Goal: Task Accomplishment & Management: Complete application form

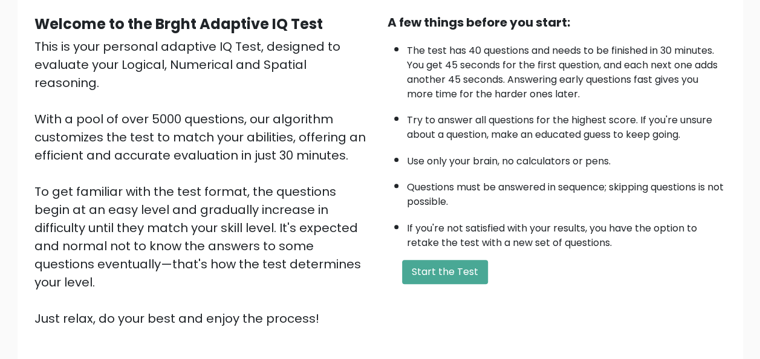
scroll to position [181, 0]
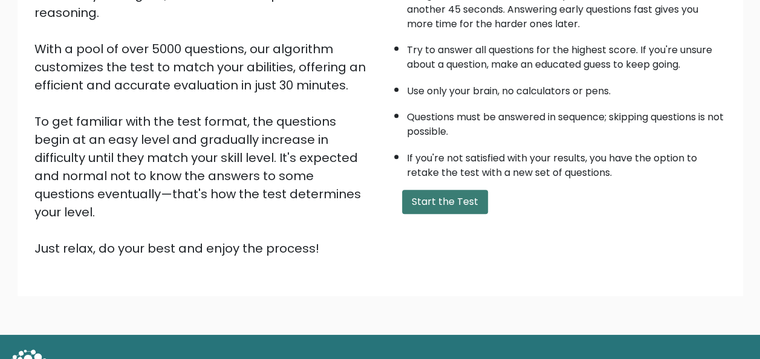
click at [436, 196] on button "Start the Test" at bounding box center [445, 202] width 86 height 24
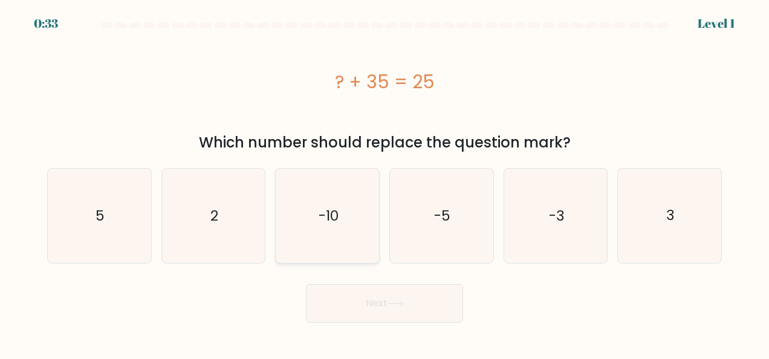
click at [338, 214] on text "-10" at bounding box center [328, 215] width 20 height 19
click at [384, 182] on input "c. -10" at bounding box center [384, 180] width 1 height 3
radio input "true"
click at [375, 305] on button "Next" at bounding box center [384, 303] width 157 height 39
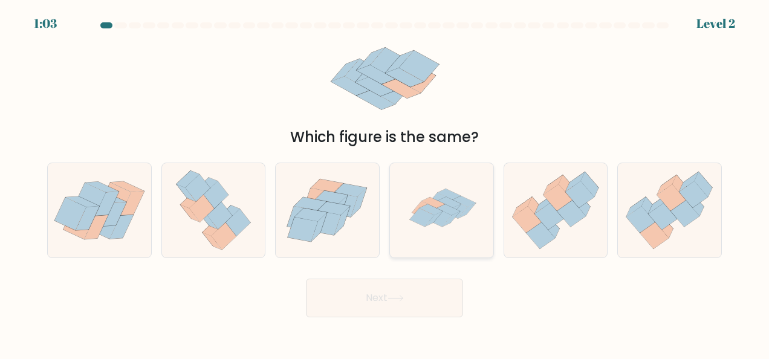
click at [439, 199] on icon at bounding box center [439, 202] width 24 height 18
click at [385, 182] on input "d." at bounding box center [384, 180] width 1 height 3
radio input "true"
click at [387, 302] on button "Next" at bounding box center [384, 298] width 157 height 39
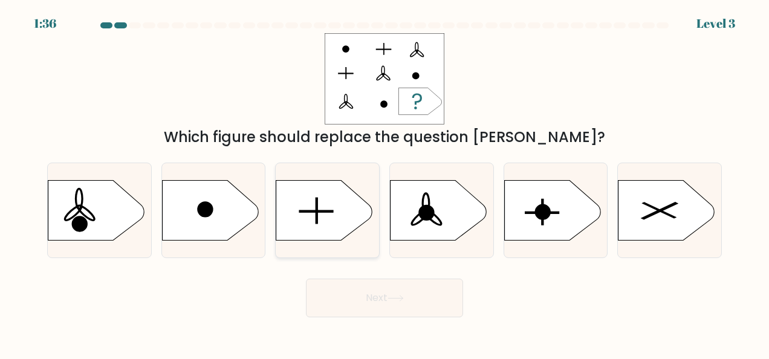
click at [314, 208] on icon at bounding box center [324, 210] width 97 height 60
click at [384, 182] on input "c." at bounding box center [384, 180] width 1 height 3
radio input "true"
click at [373, 295] on button "Next" at bounding box center [384, 298] width 157 height 39
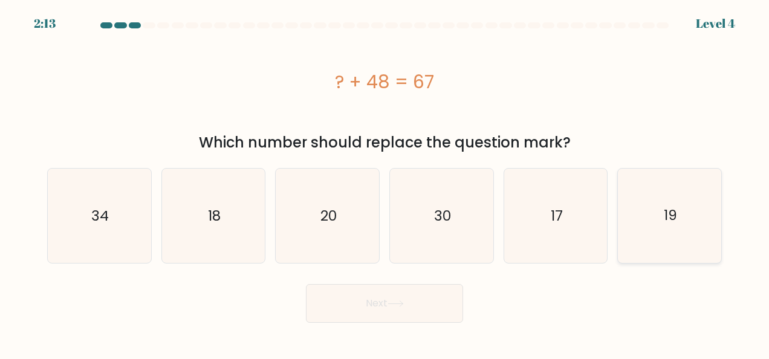
click at [671, 214] on text "19" at bounding box center [669, 215] width 13 height 19
click at [385, 182] on input "f. 19" at bounding box center [384, 180] width 1 height 3
radio input "true"
click at [378, 300] on button "Next" at bounding box center [384, 303] width 157 height 39
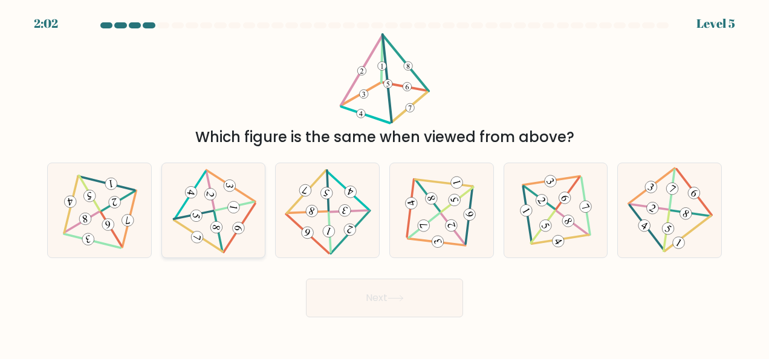
click at [215, 205] on icon at bounding box center [213, 211] width 77 height 76
click at [384, 182] on input "b." at bounding box center [384, 180] width 1 height 3
radio input "true"
click at [373, 297] on button "Next" at bounding box center [384, 298] width 157 height 39
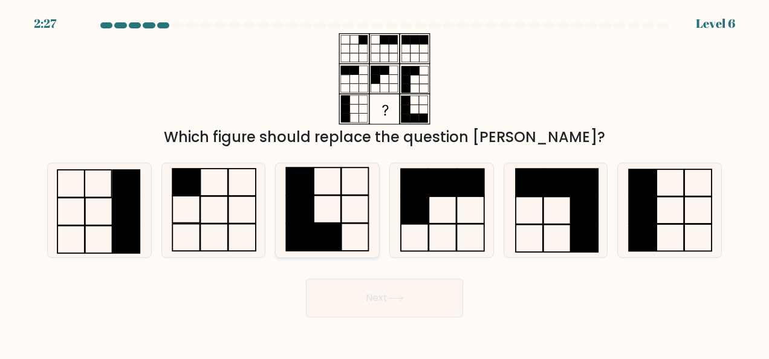
click at [327, 208] on icon at bounding box center [327, 210] width 94 height 94
click at [384, 182] on input "c." at bounding box center [384, 180] width 1 height 3
radio input "true"
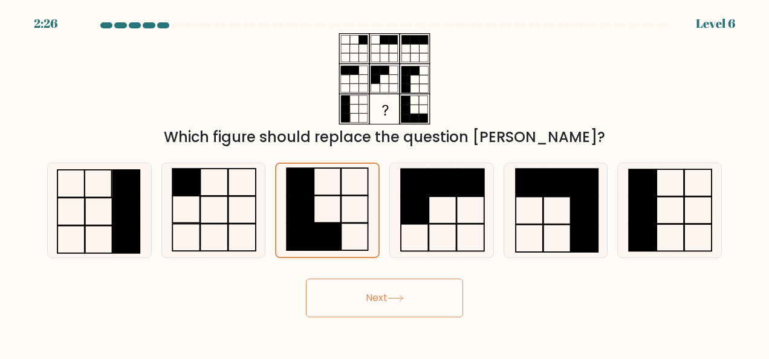
click at [376, 297] on button "Next" at bounding box center [384, 298] width 157 height 39
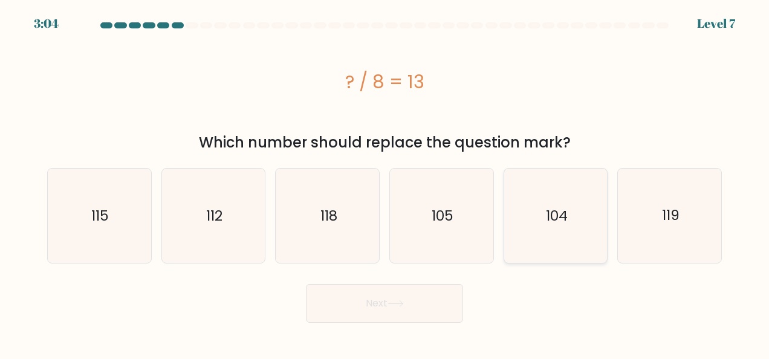
click at [558, 211] on text "104" at bounding box center [557, 215] width 22 height 19
click at [385, 182] on input "e. 104" at bounding box center [384, 180] width 1 height 3
radio input "true"
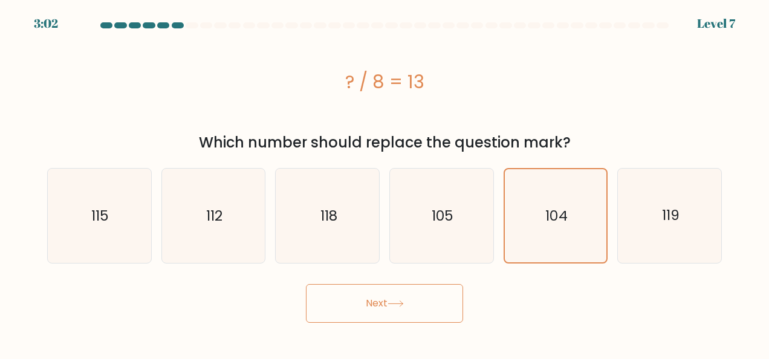
click at [376, 299] on button "Next" at bounding box center [384, 303] width 157 height 39
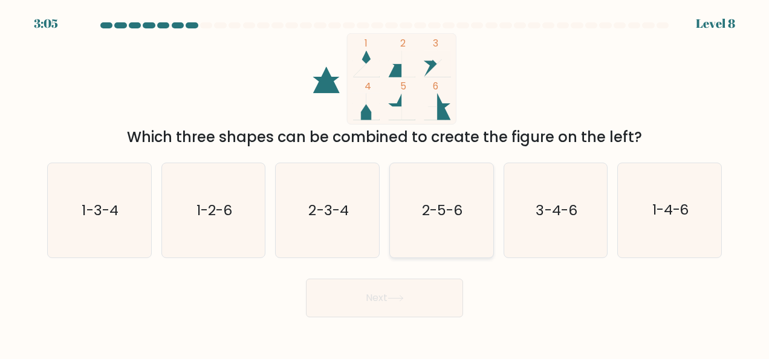
click at [441, 210] on text "2-5-6" at bounding box center [442, 210] width 40 height 19
click at [385, 182] on input "d. 2-5-6" at bounding box center [384, 180] width 1 height 3
radio input "true"
click at [384, 297] on button "Next" at bounding box center [384, 298] width 157 height 39
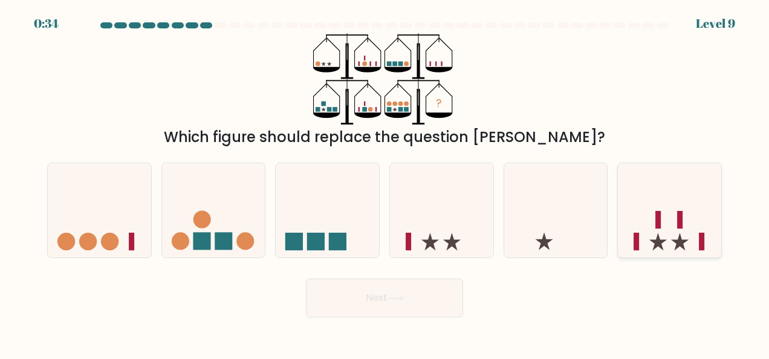
click at [674, 227] on icon at bounding box center [669, 209] width 103 height 85
click at [385, 182] on input "f." at bounding box center [384, 180] width 1 height 3
radio input "true"
click at [373, 297] on button "Next" at bounding box center [384, 298] width 157 height 39
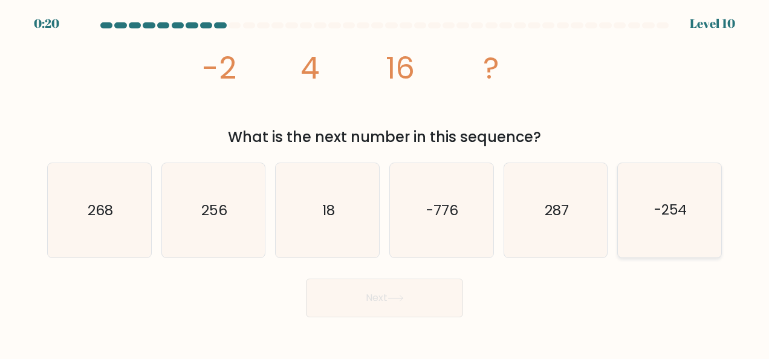
click at [666, 205] on text "-254" at bounding box center [670, 210] width 33 height 19
click at [385, 182] on input "f. -254" at bounding box center [384, 180] width 1 height 3
radio input "true"
click at [378, 294] on button "Next" at bounding box center [384, 298] width 157 height 39
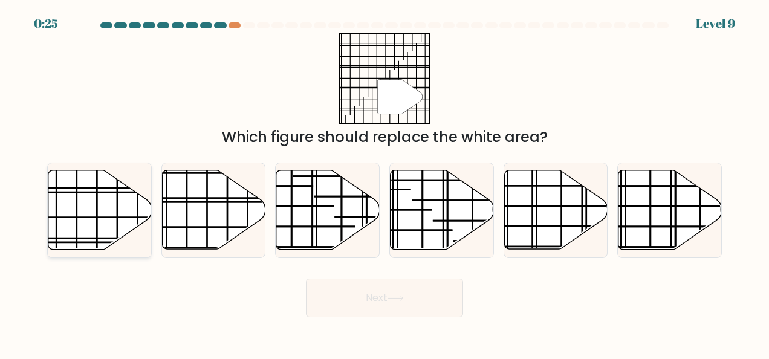
click at [102, 208] on icon at bounding box center [99, 209] width 103 height 79
click at [384, 182] on input "a." at bounding box center [384, 180] width 1 height 3
radio input "true"
click at [369, 296] on button "Next" at bounding box center [384, 298] width 157 height 39
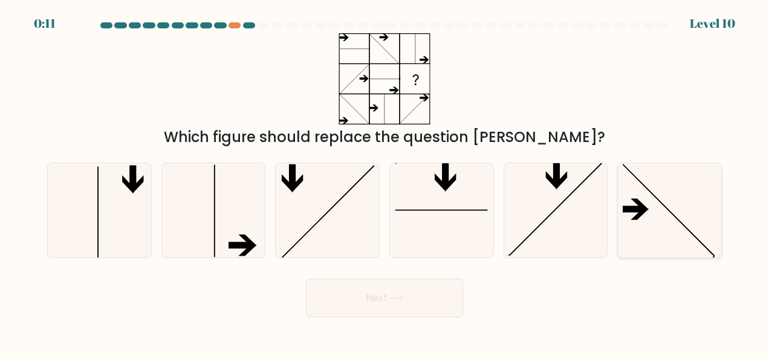
click at [676, 224] on icon at bounding box center [669, 210] width 94 height 94
click at [385, 182] on input "f." at bounding box center [384, 180] width 1 height 3
radio input "true"
click at [372, 300] on button "Next" at bounding box center [384, 298] width 157 height 39
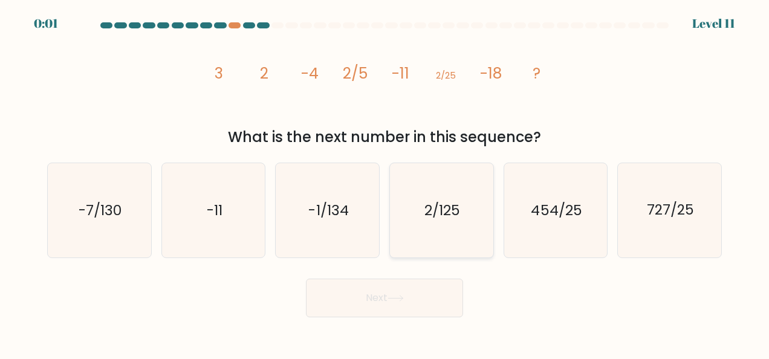
click at [443, 205] on text "2/125" at bounding box center [442, 210] width 36 height 19
click at [385, 182] on input "d. 2/125" at bounding box center [384, 180] width 1 height 3
radio input "true"
click at [373, 297] on button "Next" at bounding box center [384, 298] width 157 height 39
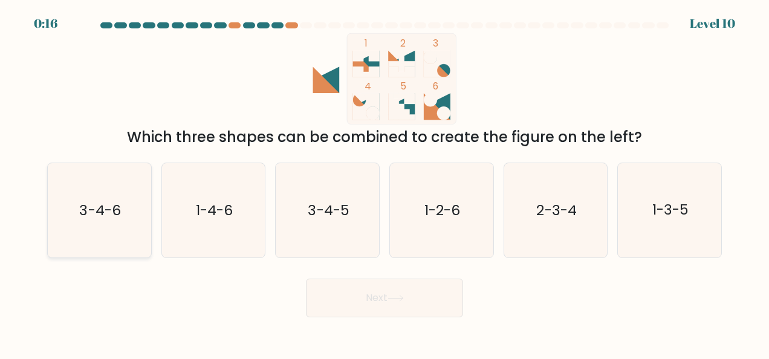
click at [116, 220] on icon "3-4-6" at bounding box center [99, 210] width 94 height 94
click at [384, 182] on input "a. 3-4-6" at bounding box center [384, 180] width 1 height 3
radio input "true"
click at [376, 295] on button "Next" at bounding box center [384, 298] width 157 height 39
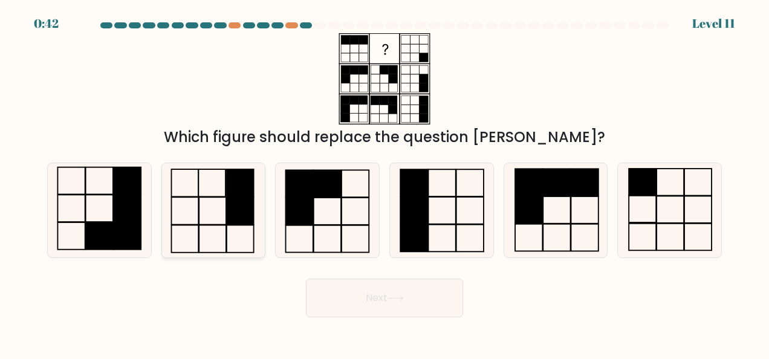
click at [207, 210] on icon at bounding box center [213, 210] width 94 height 94
click at [384, 182] on input "b." at bounding box center [384, 180] width 1 height 3
radio input "true"
click at [373, 294] on button "Next" at bounding box center [384, 298] width 157 height 39
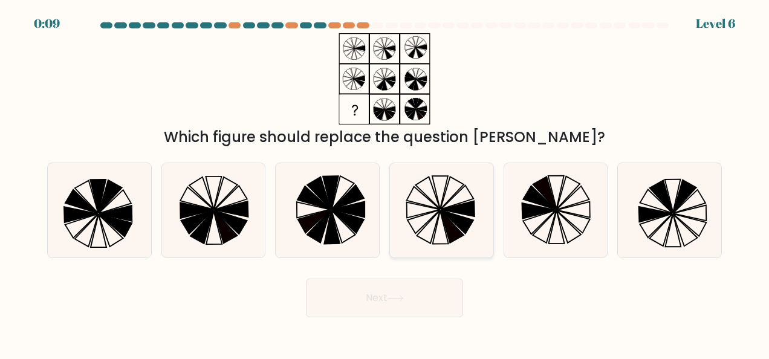
click at [448, 218] on icon at bounding box center [451, 226] width 23 height 33
click at [385, 182] on input "d." at bounding box center [384, 180] width 1 height 3
radio input "true"
click at [360, 297] on button "Next" at bounding box center [384, 298] width 157 height 39
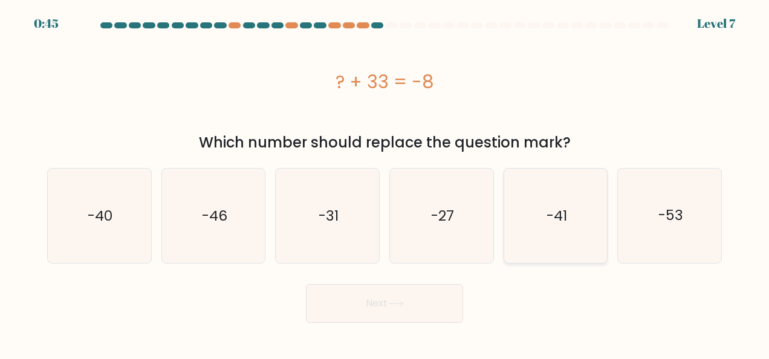
click at [546, 216] on text "-41" at bounding box center [556, 215] width 21 height 19
click at [385, 182] on input "e. -41" at bounding box center [384, 180] width 1 height 3
radio input "true"
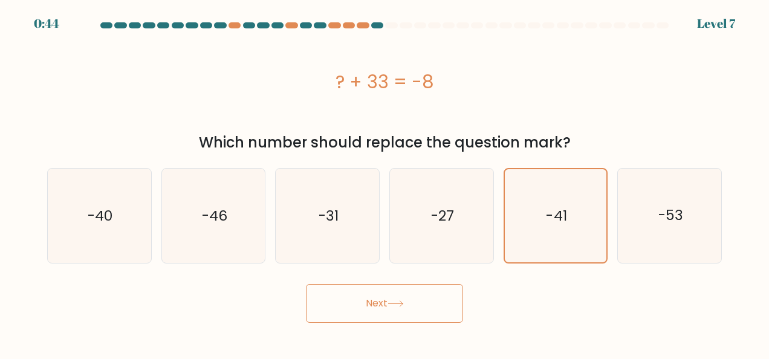
click at [374, 302] on button "Next" at bounding box center [384, 303] width 157 height 39
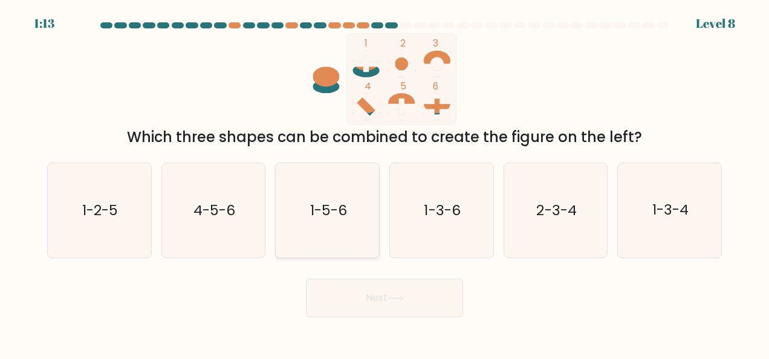
click at [330, 219] on text "1-5-6" at bounding box center [328, 210] width 37 height 19
click at [384, 182] on input "c. 1-5-6" at bounding box center [384, 180] width 1 height 3
radio input "true"
click at [385, 296] on button "Next" at bounding box center [384, 298] width 157 height 39
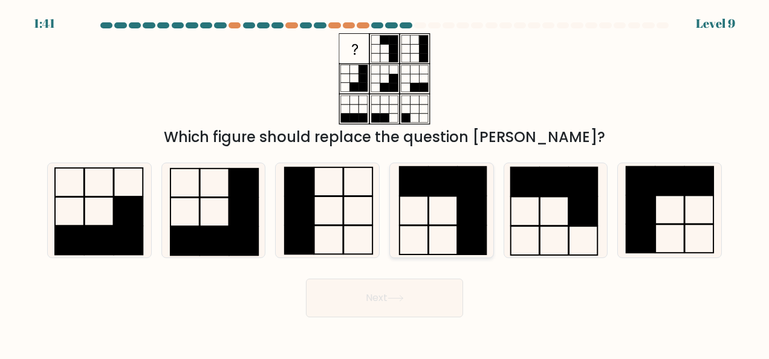
click at [440, 223] on icon at bounding box center [441, 210] width 94 height 94
click at [385, 182] on input "d." at bounding box center [384, 180] width 1 height 3
radio input "true"
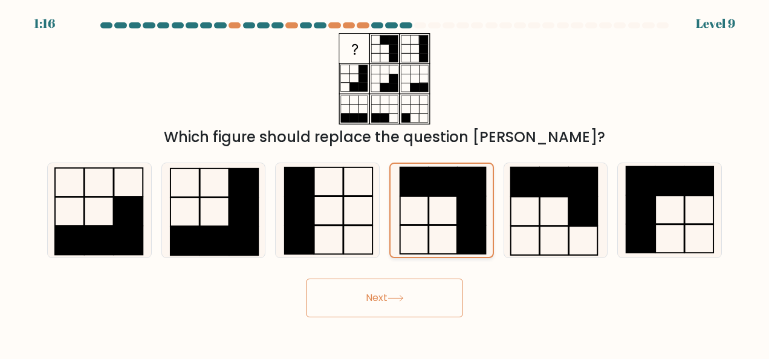
click at [440, 225] on rect at bounding box center [443, 239] width 28 height 28
click at [385, 182] on input "d." at bounding box center [384, 180] width 1 height 3
click at [381, 295] on button "Next" at bounding box center [384, 298] width 157 height 39
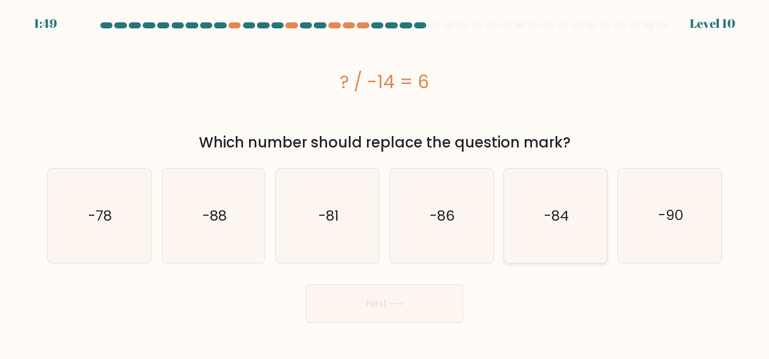
click at [548, 211] on text "-84" at bounding box center [556, 215] width 25 height 19
click at [385, 182] on input "e. -84" at bounding box center [384, 180] width 1 height 3
radio input "true"
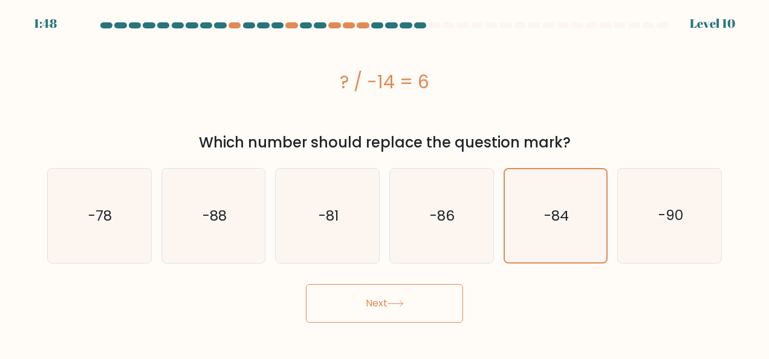
click at [371, 300] on button "Next" at bounding box center [384, 303] width 157 height 39
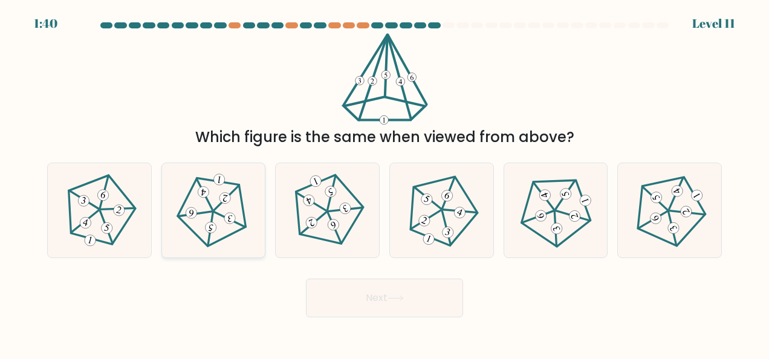
click at [211, 220] on 623 at bounding box center [209, 229] width 5 height 34
click at [384, 182] on input "b." at bounding box center [384, 180] width 1 height 3
radio input "true"
click at [375, 295] on button "Next" at bounding box center [384, 298] width 157 height 39
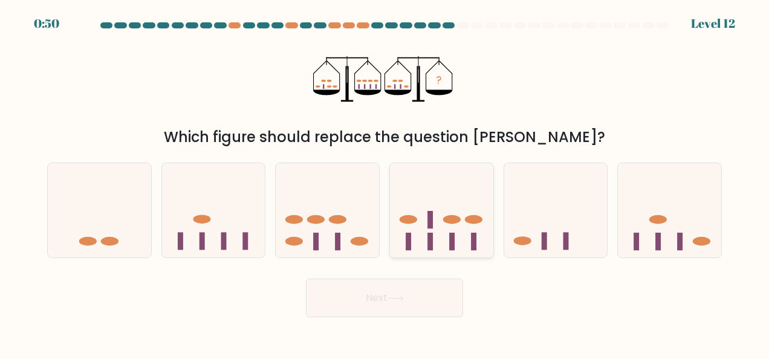
click at [460, 213] on icon at bounding box center [441, 209] width 103 height 85
click at [385, 182] on input "d." at bounding box center [384, 180] width 1 height 3
radio input "true"
click at [375, 301] on button "Next" at bounding box center [384, 298] width 157 height 39
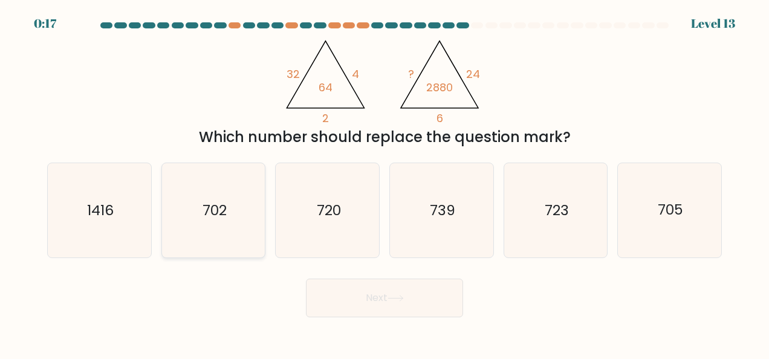
click at [222, 207] on text "702" at bounding box center [214, 210] width 24 height 19
click at [384, 182] on input "b. 702" at bounding box center [384, 180] width 1 height 3
radio input "true"
click at [377, 300] on button "Next" at bounding box center [384, 298] width 157 height 39
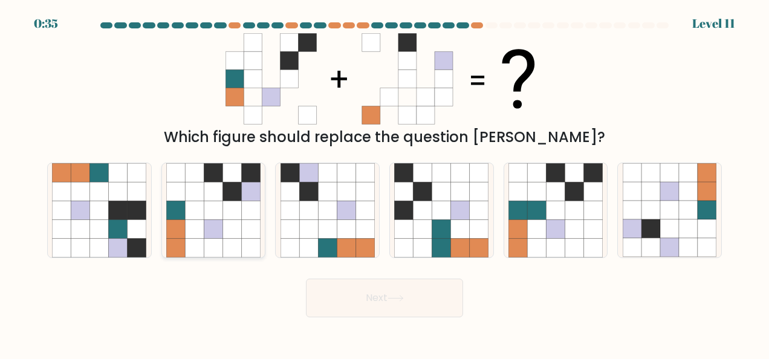
click at [219, 227] on icon at bounding box center [213, 228] width 19 height 19
click at [384, 182] on input "b." at bounding box center [384, 180] width 1 height 3
radio input "true"
click at [370, 298] on button "Next" at bounding box center [384, 298] width 157 height 39
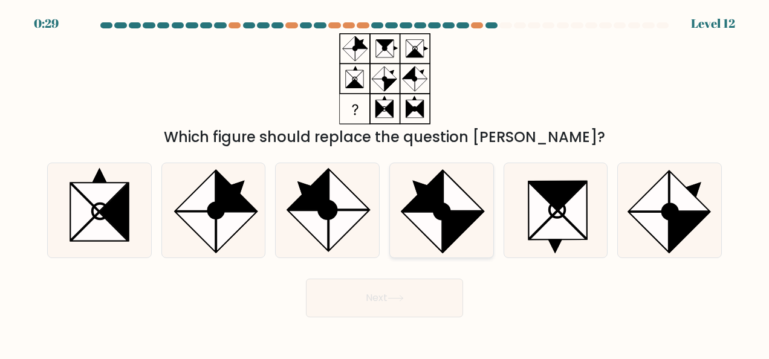
click at [452, 212] on icon at bounding box center [463, 232] width 40 height 40
click at [385, 182] on input "d." at bounding box center [384, 180] width 1 height 3
radio input "true"
click at [377, 297] on button "Next" at bounding box center [384, 298] width 157 height 39
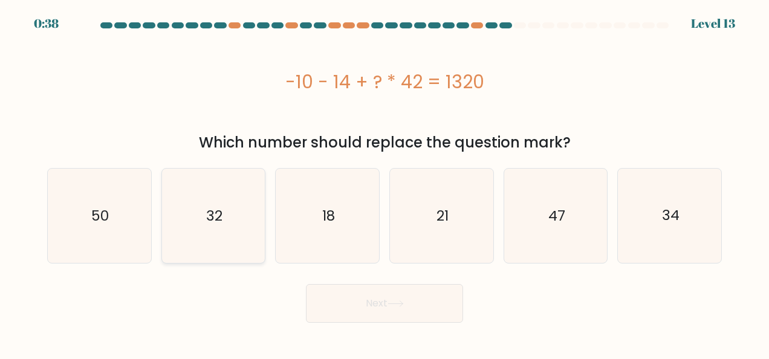
click at [207, 220] on text "32" at bounding box center [214, 215] width 16 height 19
click at [384, 182] on input "b. 32" at bounding box center [384, 180] width 1 height 3
radio input "true"
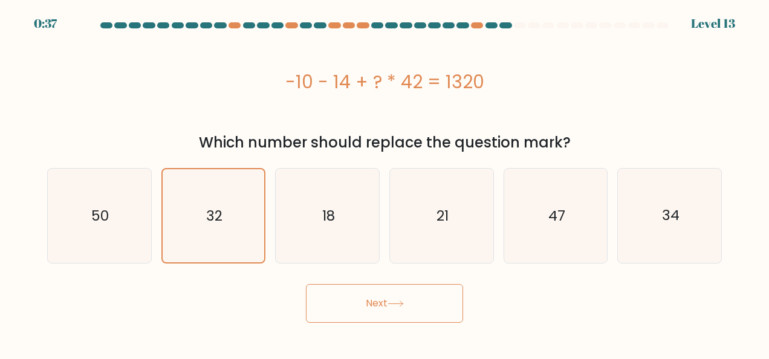
click at [370, 298] on button "Next" at bounding box center [384, 303] width 157 height 39
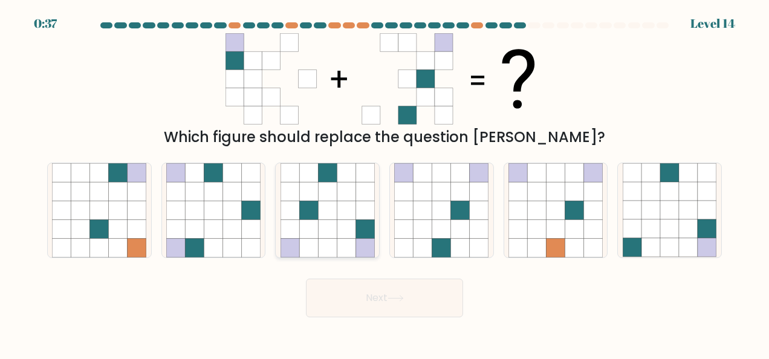
click at [334, 215] on icon at bounding box center [327, 210] width 19 height 19
click at [384, 182] on input "c." at bounding box center [384, 180] width 1 height 3
radio input "true"
click at [374, 297] on button "Next" at bounding box center [384, 298] width 157 height 39
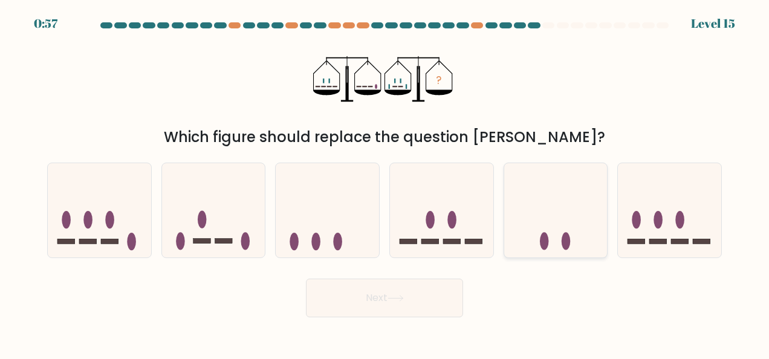
click at [531, 215] on icon at bounding box center [555, 209] width 103 height 85
click at [385, 182] on input "e." at bounding box center [384, 180] width 1 height 3
radio input "true"
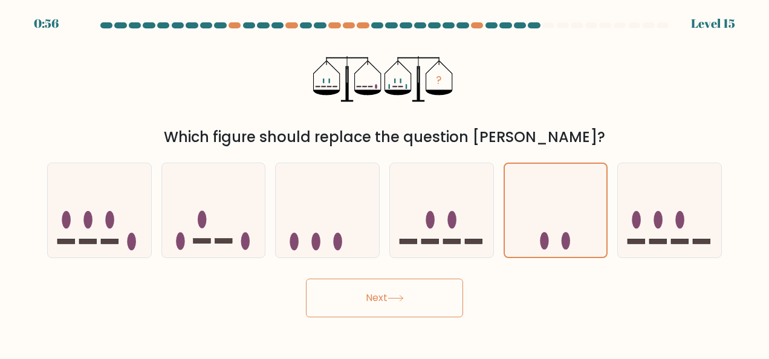
click at [370, 294] on button "Next" at bounding box center [384, 298] width 157 height 39
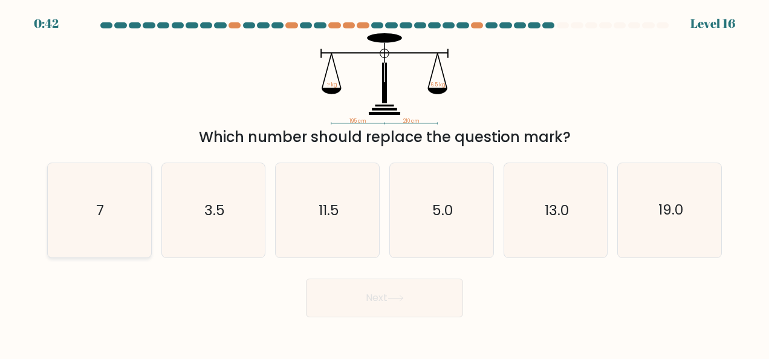
click at [90, 211] on icon "7" at bounding box center [99, 210] width 94 height 94
click at [384, 182] on input "a. 7" at bounding box center [384, 180] width 1 height 3
radio input "true"
click at [374, 297] on button "Next" at bounding box center [384, 298] width 157 height 39
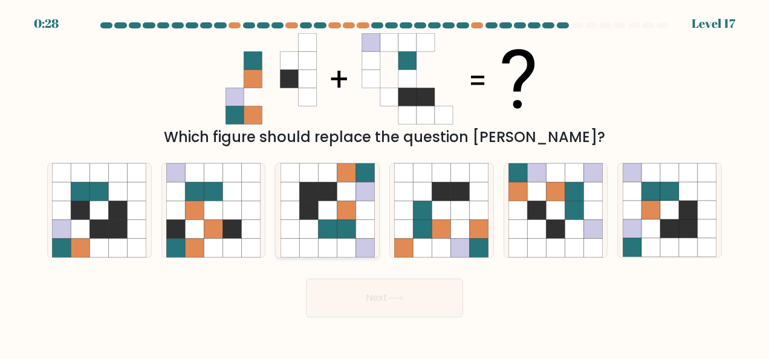
click at [315, 207] on icon at bounding box center [308, 210] width 19 height 19
click at [384, 182] on input "c." at bounding box center [384, 180] width 1 height 3
radio input "true"
click at [372, 297] on button "Next" at bounding box center [384, 298] width 157 height 39
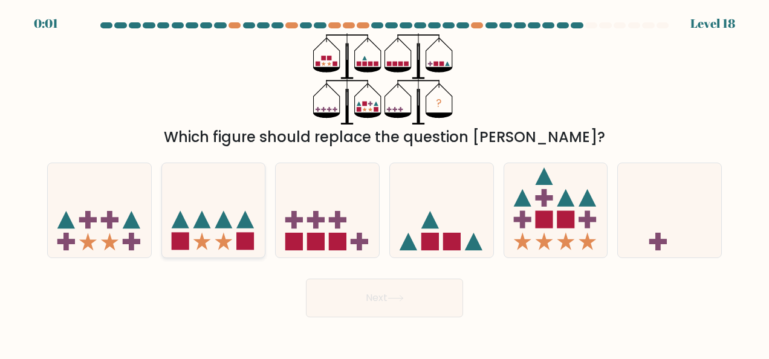
click at [209, 222] on icon at bounding box center [213, 209] width 103 height 85
click at [384, 182] on input "b." at bounding box center [384, 180] width 1 height 3
radio input "true"
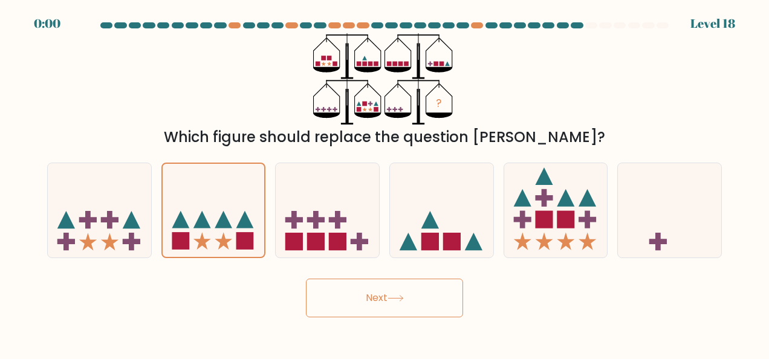
click at [379, 296] on div "Next" at bounding box center [384, 295] width 689 height 45
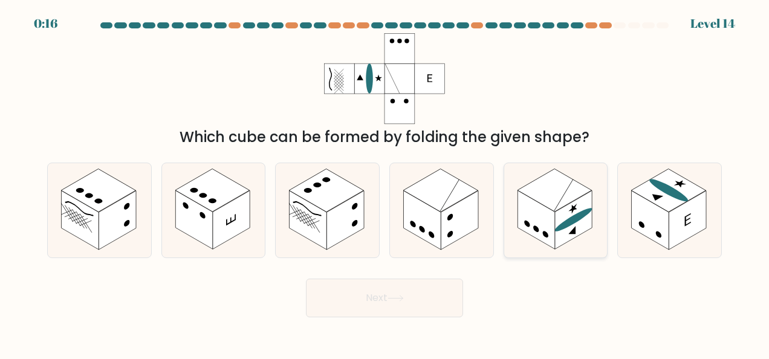
click at [543, 211] on rect at bounding box center [535, 219] width 37 height 59
click at [385, 182] on input "e." at bounding box center [384, 180] width 1 height 3
radio input "true"
click at [378, 298] on button "Next" at bounding box center [384, 298] width 157 height 39
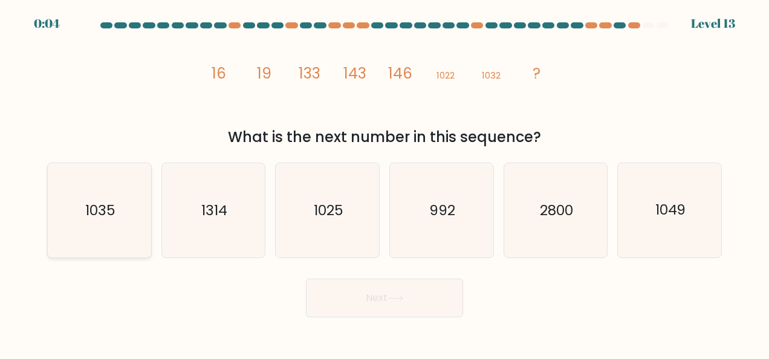
click at [94, 215] on text "1035" at bounding box center [100, 210] width 30 height 19
click at [384, 182] on input "a. 1035" at bounding box center [384, 180] width 1 height 3
radio input "true"
click at [366, 298] on button "Next" at bounding box center [384, 298] width 157 height 39
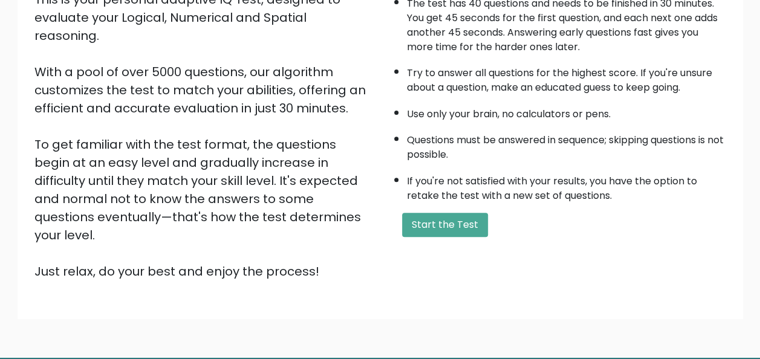
scroll to position [195, 0]
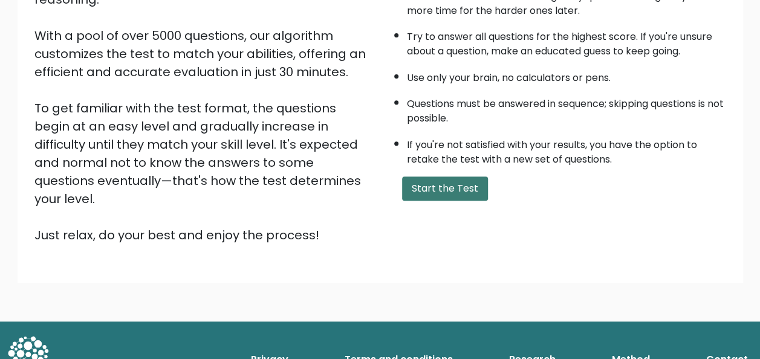
click at [451, 186] on button "Start the Test" at bounding box center [445, 188] width 86 height 24
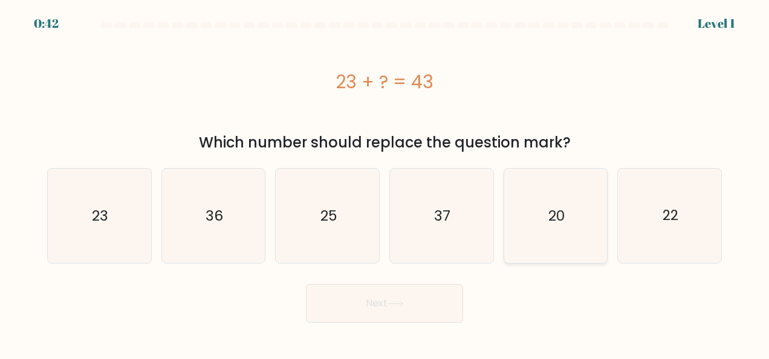
click at [560, 207] on text "20" at bounding box center [556, 215] width 16 height 19
click at [385, 182] on input "e. 20" at bounding box center [384, 180] width 1 height 3
radio input "true"
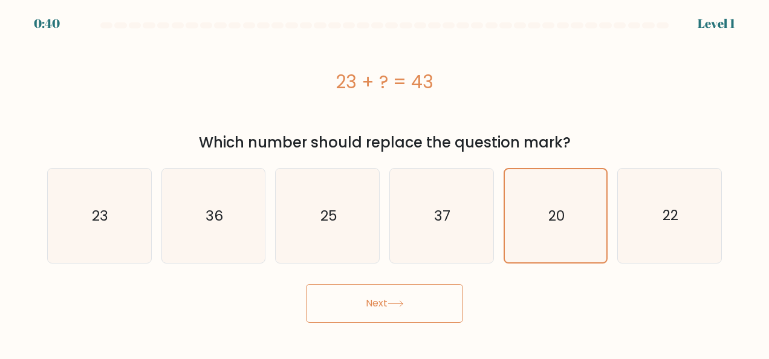
click at [367, 301] on button "Next" at bounding box center [384, 303] width 157 height 39
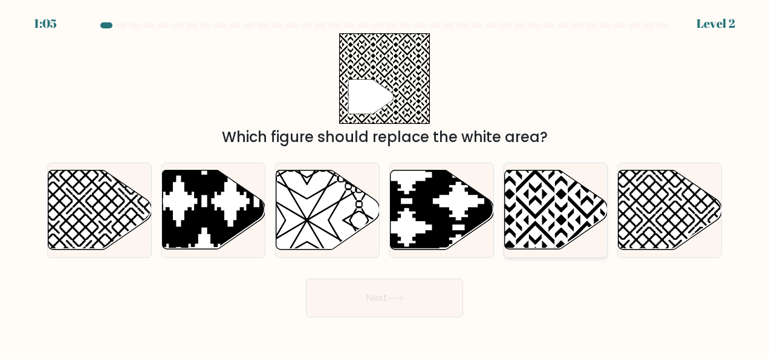
click at [568, 221] on icon at bounding box center [555, 209] width 103 height 79
click at [385, 182] on input "e." at bounding box center [384, 180] width 1 height 3
radio input "true"
click at [377, 298] on button "Next" at bounding box center [384, 298] width 157 height 39
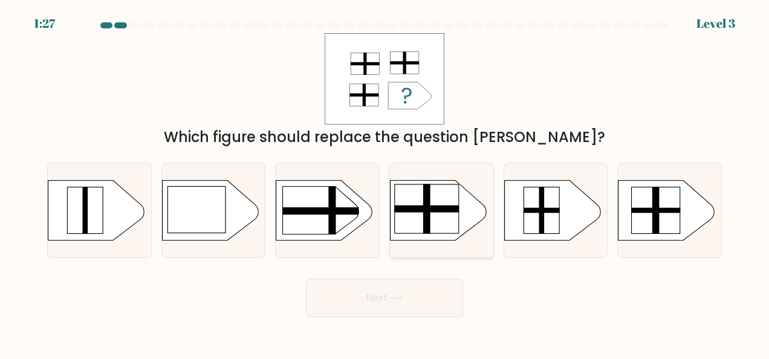
click at [419, 205] on rect at bounding box center [426, 208] width 65 height 7
click at [385, 182] on input "d." at bounding box center [384, 180] width 1 height 3
radio input "true"
click at [383, 297] on button "Next" at bounding box center [384, 298] width 157 height 39
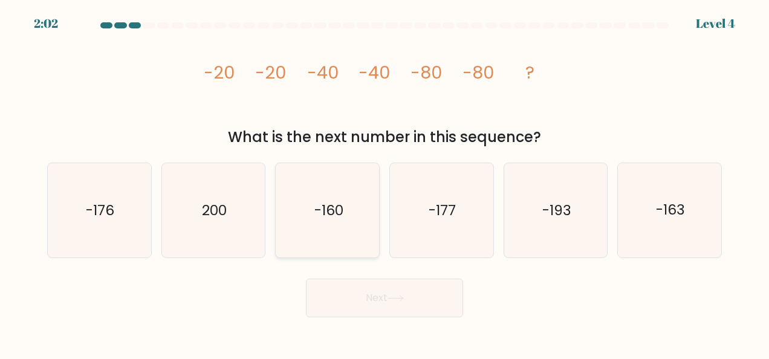
click at [324, 209] on text "-160" at bounding box center [328, 210] width 29 height 19
click at [384, 182] on input "c. -160" at bounding box center [384, 180] width 1 height 3
radio input "true"
click at [382, 300] on button "Next" at bounding box center [384, 298] width 157 height 39
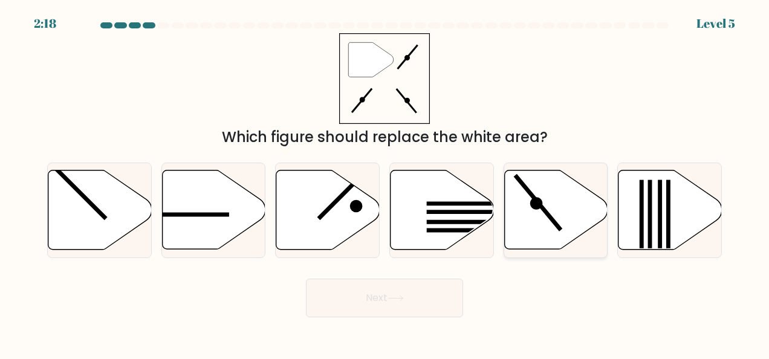
click at [558, 204] on icon at bounding box center [555, 209] width 103 height 79
click at [385, 182] on input "e." at bounding box center [384, 180] width 1 height 3
radio input "true"
click at [376, 295] on button "Next" at bounding box center [384, 298] width 157 height 39
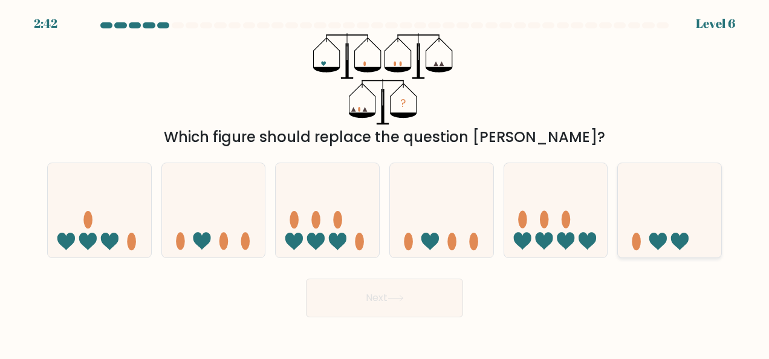
click at [661, 216] on icon at bounding box center [669, 209] width 103 height 85
click at [385, 182] on input "f." at bounding box center [384, 180] width 1 height 3
radio input "true"
click at [373, 294] on button "Next" at bounding box center [384, 298] width 157 height 39
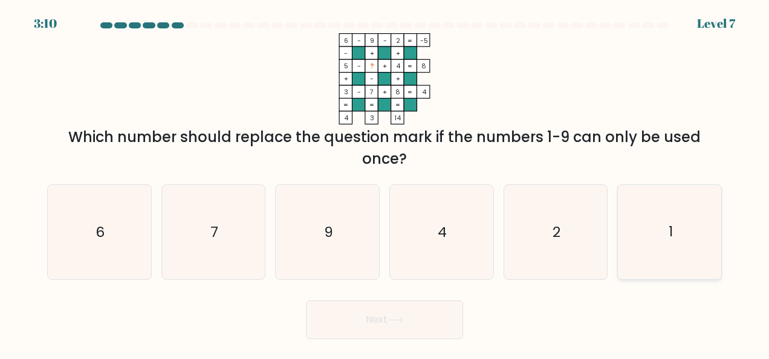
click at [671, 234] on text "1" at bounding box center [670, 231] width 4 height 19
click at [385, 182] on input "f. 1" at bounding box center [384, 180] width 1 height 3
radio input "true"
click at [379, 321] on button "Next" at bounding box center [384, 319] width 157 height 39
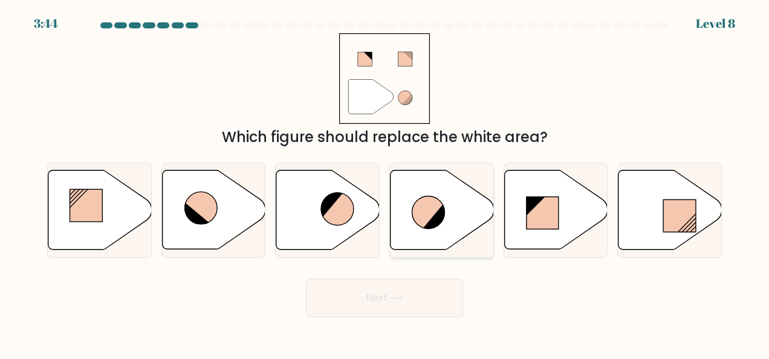
click at [426, 210] on icon at bounding box center [427, 212] width 33 height 33
click at [385, 182] on input "d." at bounding box center [384, 180] width 1 height 3
radio input "true"
click at [373, 294] on button "Next" at bounding box center [384, 298] width 157 height 39
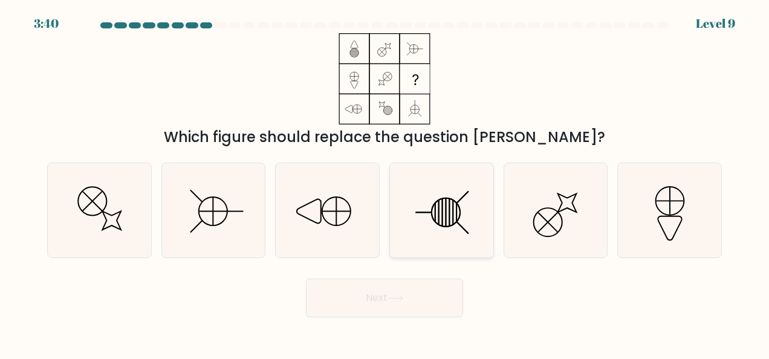
click at [447, 213] on icon at bounding box center [441, 210] width 94 height 94
click at [385, 182] on input "d." at bounding box center [384, 180] width 1 height 3
radio input "true"
click at [376, 300] on button "Next" at bounding box center [384, 298] width 157 height 39
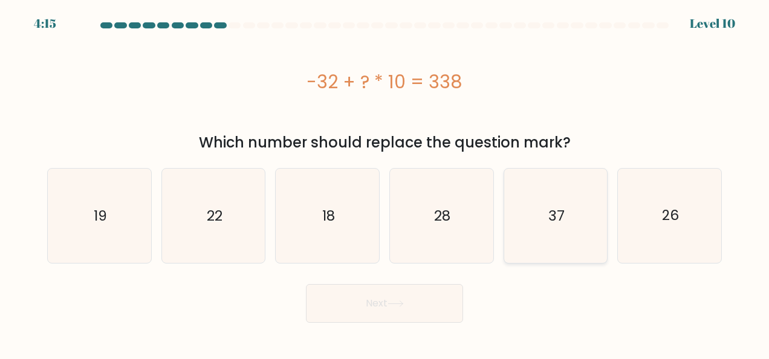
click at [550, 218] on text "37" at bounding box center [556, 215] width 16 height 19
click at [385, 182] on input "e. 37" at bounding box center [384, 180] width 1 height 3
radio input "true"
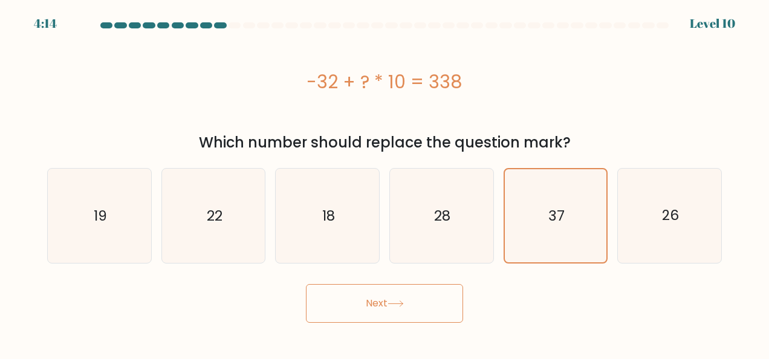
click at [366, 302] on button "Next" at bounding box center [384, 303] width 157 height 39
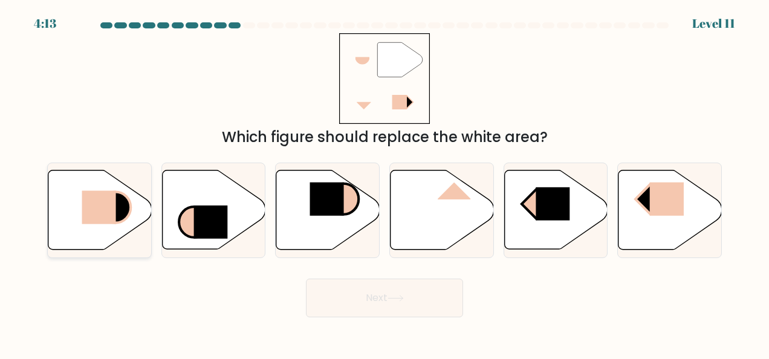
click at [94, 207] on rect at bounding box center [99, 207] width 34 height 33
click at [384, 182] on input "a." at bounding box center [384, 180] width 1 height 3
radio input "true"
click at [373, 295] on button "Next" at bounding box center [384, 298] width 157 height 39
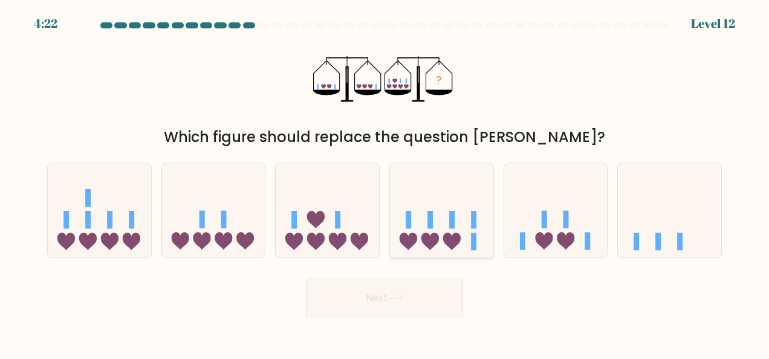
click at [440, 216] on icon at bounding box center [441, 209] width 103 height 85
click at [385, 182] on input "d." at bounding box center [384, 180] width 1 height 3
radio input "true"
click at [377, 294] on button "Next" at bounding box center [384, 298] width 157 height 39
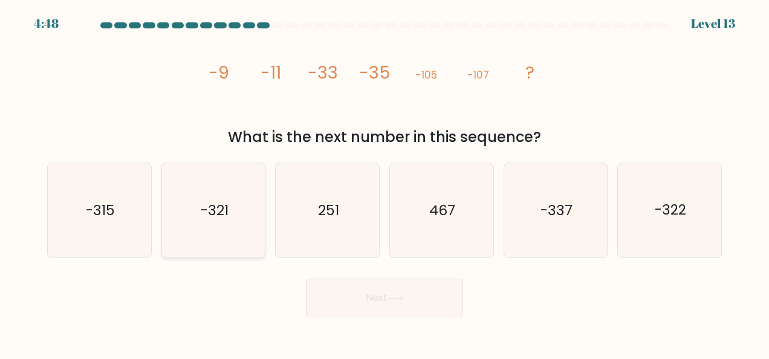
click at [213, 206] on text "-321" at bounding box center [215, 210] width 28 height 19
click at [384, 182] on input "b. -321" at bounding box center [384, 180] width 1 height 3
radio input "true"
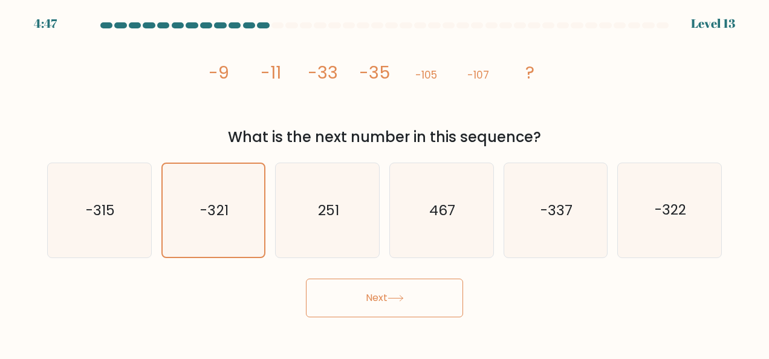
click at [373, 297] on button "Next" at bounding box center [384, 298] width 157 height 39
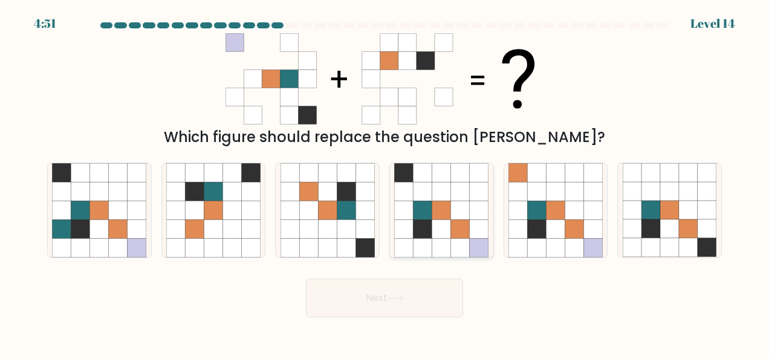
click at [439, 231] on icon at bounding box center [441, 228] width 19 height 19
click at [385, 182] on input "d." at bounding box center [384, 180] width 1 height 3
radio input "true"
click at [372, 297] on button "Next" at bounding box center [384, 298] width 157 height 39
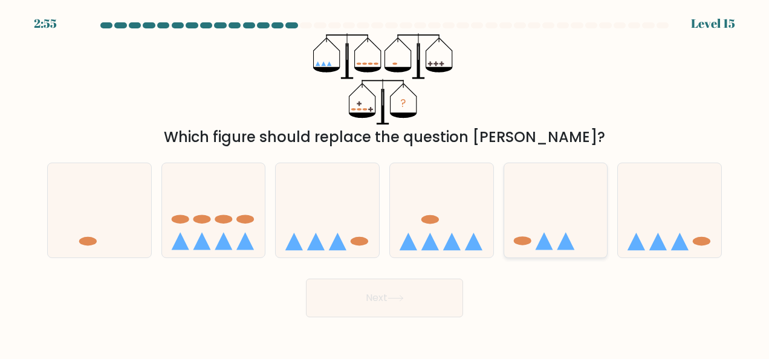
click at [549, 238] on icon at bounding box center [555, 209] width 103 height 85
click at [385, 182] on input "e." at bounding box center [384, 180] width 1 height 3
radio input "true"
click at [376, 300] on button "Next" at bounding box center [384, 298] width 157 height 39
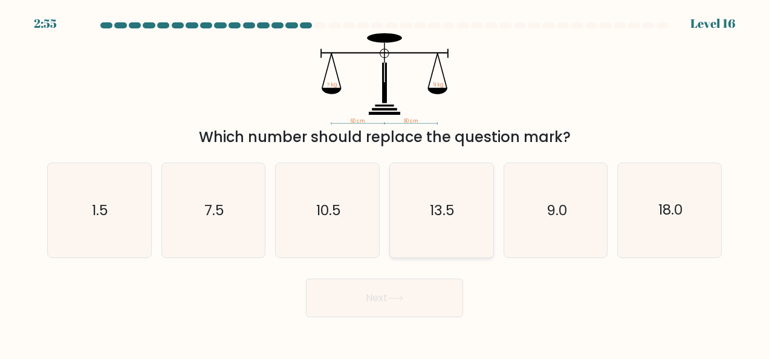
click at [434, 205] on text "13.5" at bounding box center [442, 210] width 25 height 19
click at [385, 182] on input "d. 13.5" at bounding box center [384, 180] width 1 height 3
radio input "true"
click at [378, 299] on button "Next" at bounding box center [384, 298] width 157 height 39
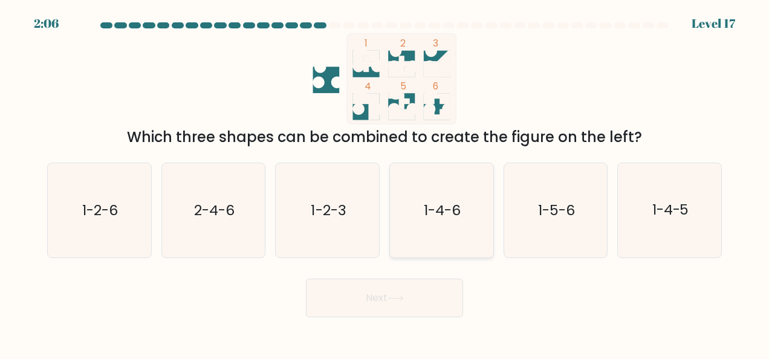
click at [442, 210] on text "1-4-6" at bounding box center [442, 210] width 37 height 19
click at [385, 182] on input "d. 1-4-6" at bounding box center [384, 180] width 1 height 3
radio input "true"
click at [372, 297] on button "Next" at bounding box center [384, 298] width 157 height 39
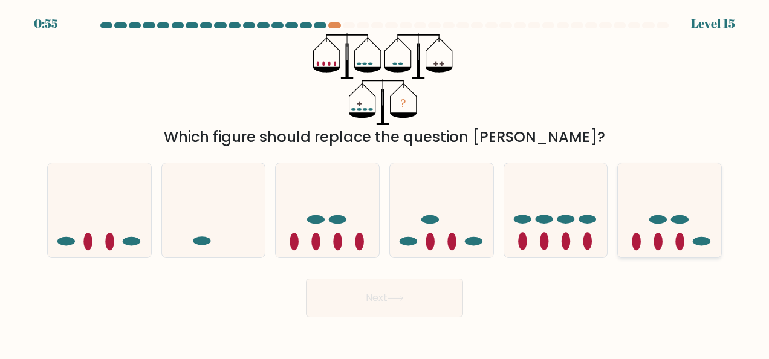
click at [650, 227] on icon at bounding box center [669, 209] width 103 height 85
click at [385, 182] on input "f." at bounding box center [384, 180] width 1 height 3
radio input "true"
click at [372, 296] on button "Next" at bounding box center [384, 298] width 157 height 39
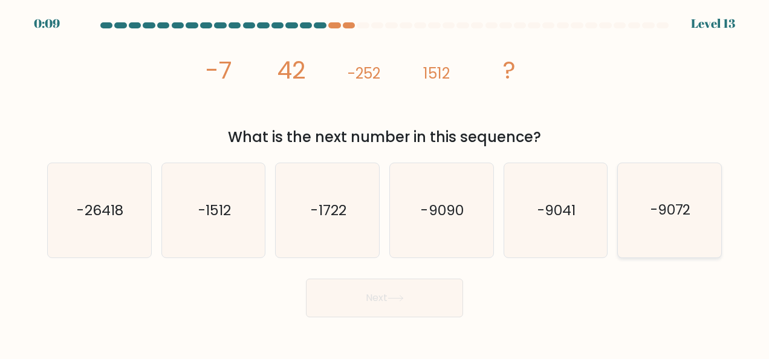
click at [665, 213] on text "-9072" at bounding box center [670, 210] width 40 height 19
click at [385, 182] on input "f. -9072" at bounding box center [384, 180] width 1 height 3
radio input "true"
click at [375, 296] on button "Next" at bounding box center [384, 298] width 157 height 39
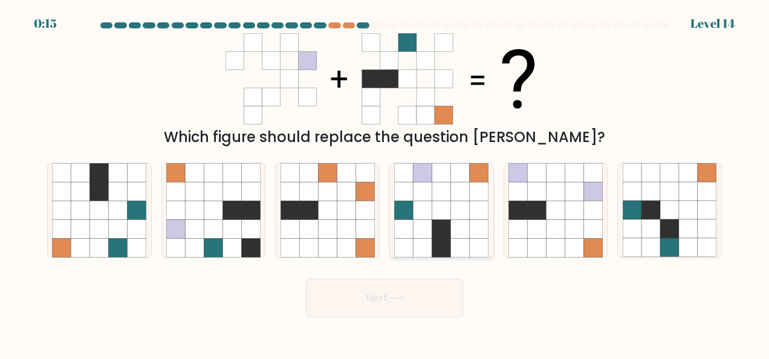
click at [470, 195] on icon at bounding box center [478, 191] width 19 height 19
click at [385, 182] on input "d." at bounding box center [384, 180] width 1 height 3
radio input "true"
click at [376, 298] on button "Next" at bounding box center [384, 298] width 157 height 39
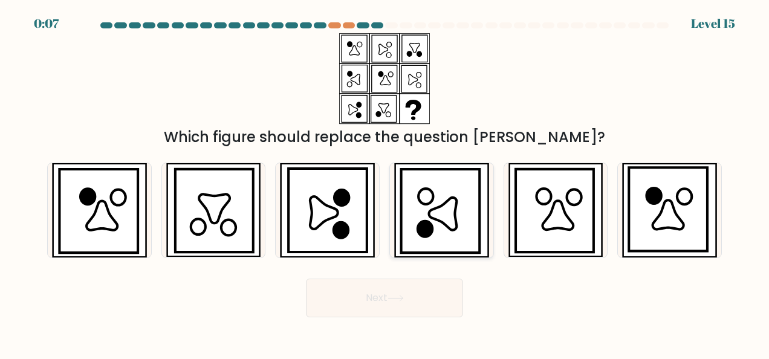
click at [450, 210] on icon at bounding box center [442, 214] width 28 height 33
click at [385, 182] on input "d." at bounding box center [384, 180] width 1 height 3
radio input "true"
click at [371, 297] on button "Next" at bounding box center [384, 298] width 157 height 39
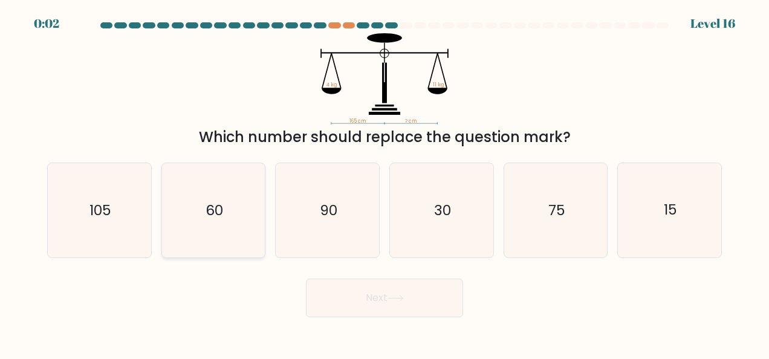
click at [211, 213] on text "60" at bounding box center [214, 210] width 18 height 19
click at [384, 182] on input "b. 60" at bounding box center [384, 180] width 1 height 3
radio input "true"
click at [372, 298] on button "Next" at bounding box center [384, 298] width 157 height 39
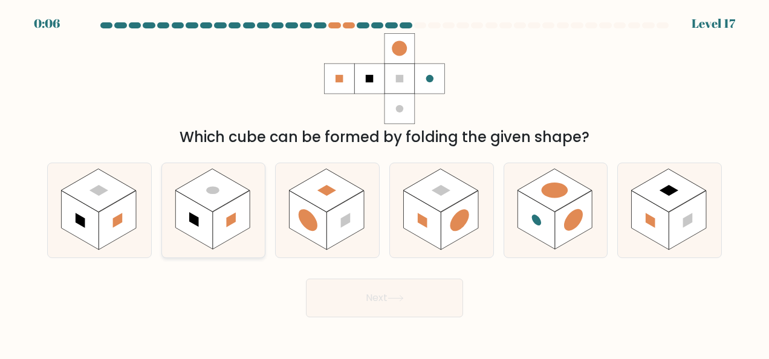
click at [191, 193] on rect at bounding box center [212, 190] width 74 height 43
click at [384, 182] on input "b." at bounding box center [384, 180] width 1 height 3
radio input "true"
click at [376, 297] on button "Next" at bounding box center [384, 298] width 157 height 39
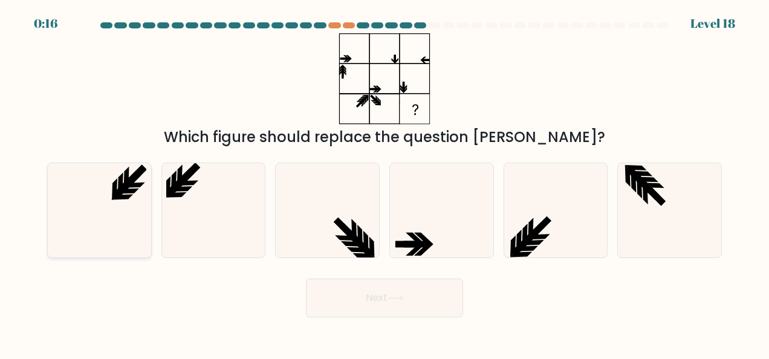
click at [118, 224] on icon at bounding box center [99, 210] width 94 height 94
click at [384, 182] on input "a." at bounding box center [384, 180] width 1 height 3
radio input "true"
click at [378, 296] on button "Next" at bounding box center [384, 298] width 157 height 39
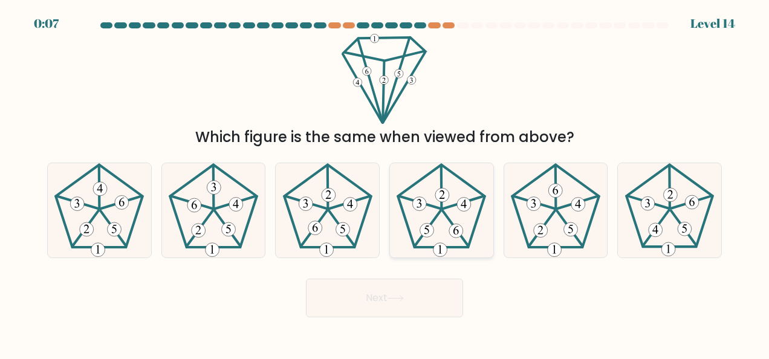
click at [434, 203] on icon at bounding box center [441, 210] width 94 height 94
click at [385, 182] on input "d." at bounding box center [384, 180] width 1 height 3
radio input "true"
click at [375, 294] on button "Next" at bounding box center [384, 298] width 157 height 39
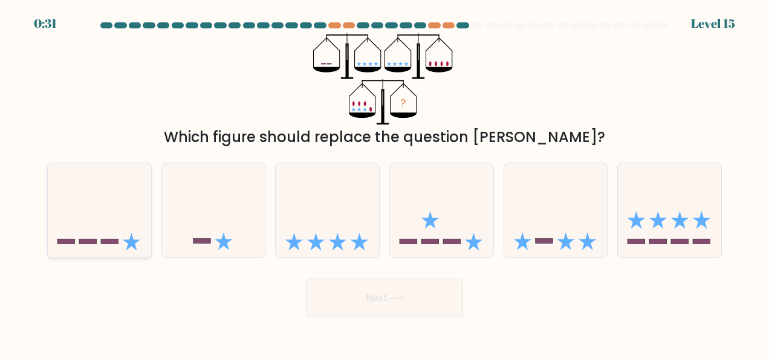
click at [100, 227] on icon at bounding box center [99, 209] width 103 height 85
click at [384, 182] on input "a." at bounding box center [384, 180] width 1 height 3
radio input "true"
click at [370, 295] on button "Next" at bounding box center [384, 298] width 157 height 39
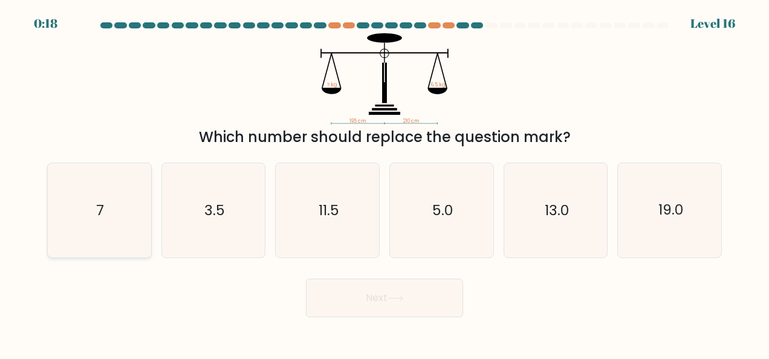
click at [77, 204] on icon "7" at bounding box center [99, 210] width 94 height 94
click at [384, 182] on input "a. 7" at bounding box center [384, 180] width 1 height 3
radio input "true"
click at [372, 297] on button "Next" at bounding box center [384, 298] width 157 height 39
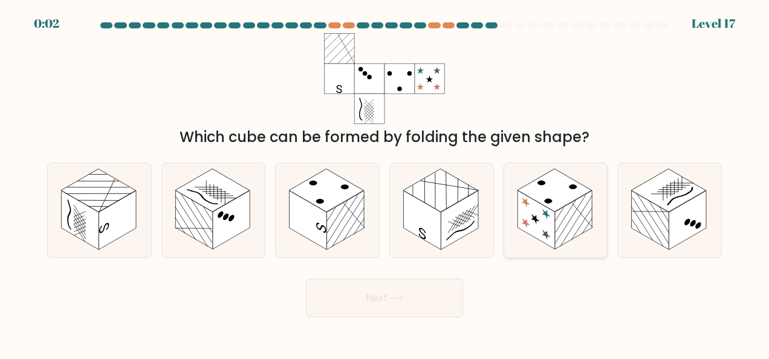
click at [538, 215] on rect at bounding box center [535, 219] width 37 height 59
click at [385, 182] on input "e." at bounding box center [384, 180] width 1 height 3
radio input "true"
click at [373, 301] on button "Next" at bounding box center [384, 298] width 157 height 39
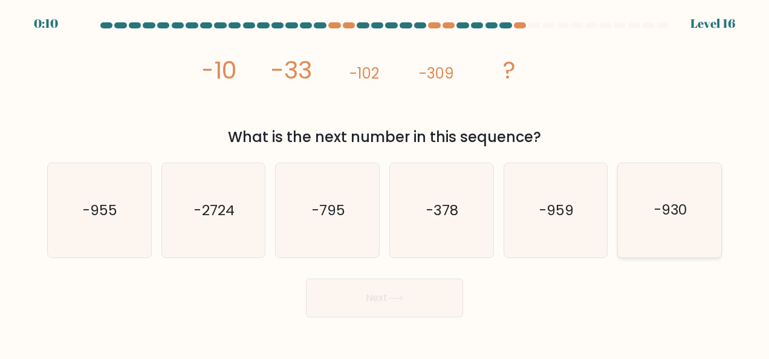
click at [671, 218] on text "-930" at bounding box center [670, 210] width 33 height 19
click at [385, 182] on input "f. -930" at bounding box center [384, 180] width 1 height 3
radio input "true"
click at [376, 294] on button "Next" at bounding box center [384, 298] width 157 height 39
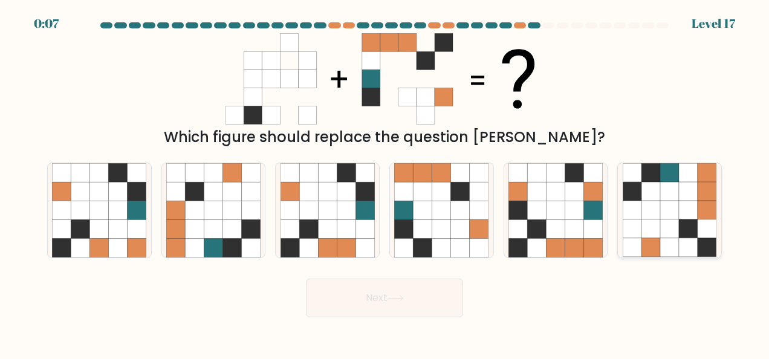
click at [645, 186] on icon at bounding box center [650, 191] width 19 height 19
click at [385, 182] on input "f." at bounding box center [384, 180] width 1 height 3
radio input "true"
click at [372, 296] on button "Next" at bounding box center [384, 298] width 157 height 39
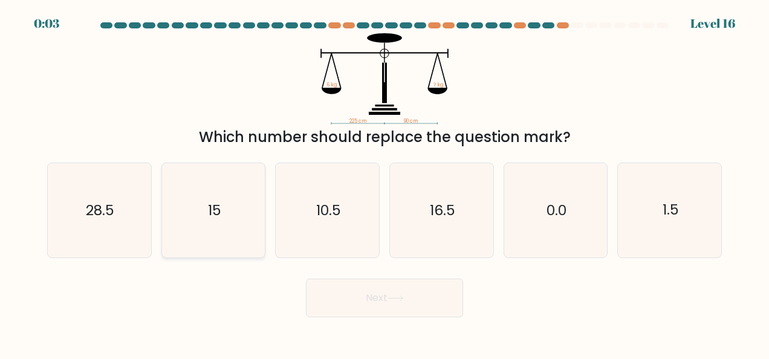
click at [219, 214] on text "15" at bounding box center [214, 210] width 13 height 19
click at [384, 182] on input "b. 15" at bounding box center [384, 180] width 1 height 3
radio input "true"
click at [375, 295] on button "Next" at bounding box center [384, 298] width 157 height 39
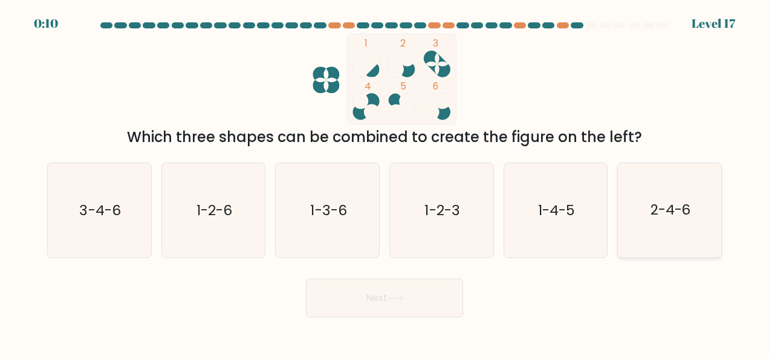
click at [679, 214] on text "2-4-6" at bounding box center [670, 210] width 40 height 19
click at [385, 182] on input "f. 2-4-6" at bounding box center [384, 180] width 1 height 3
radio input "true"
click at [373, 295] on button "Next" at bounding box center [384, 298] width 157 height 39
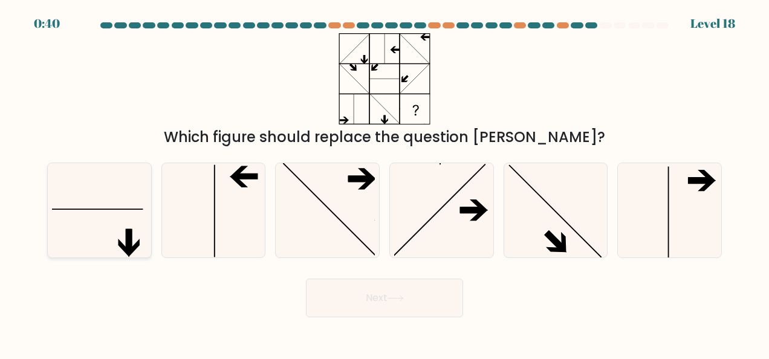
click at [108, 227] on icon at bounding box center [99, 210] width 94 height 94
click at [384, 182] on input "a." at bounding box center [384, 180] width 1 height 3
radio input "true"
click at [369, 295] on button "Next" at bounding box center [384, 298] width 157 height 39
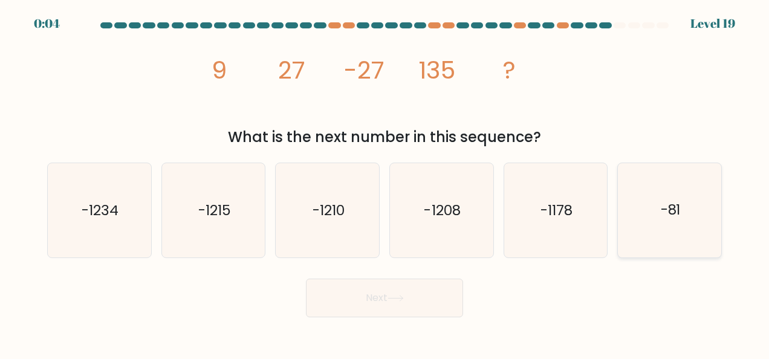
click at [668, 209] on text "-81" at bounding box center [670, 210] width 20 height 19
click at [385, 182] on input "f. -81" at bounding box center [384, 180] width 1 height 3
radio input "true"
click at [376, 297] on button "Next" at bounding box center [384, 298] width 157 height 39
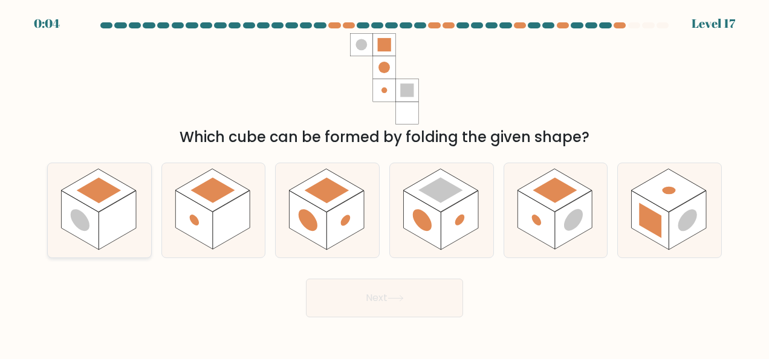
click at [83, 210] on rect at bounding box center [79, 219] width 37 height 59
click at [384, 182] on input "a." at bounding box center [384, 180] width 1 height 3
radio input "true"
click at [374, 295] on button "Next" at bounding box center [384, 298] width 157 height 39
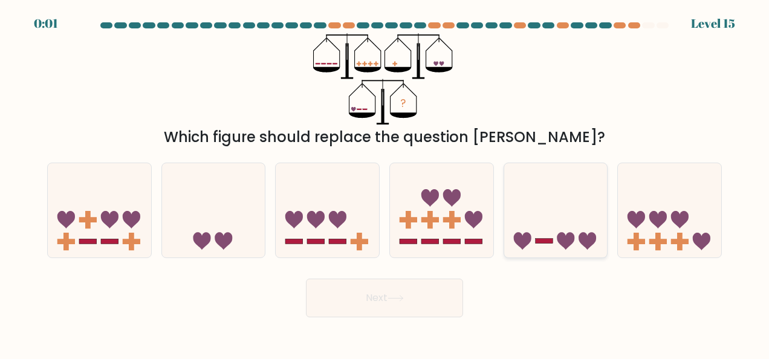
click at [568, 238] on icon at bounding box center [566, 242] width 18 height 18
click at [385, 182] on input "e." at bounding box center [384, 180] width 1 height 3
radio input "true"
click at [385, 297] on button "Next" at bounding box center [384, 298] width 157 height 39
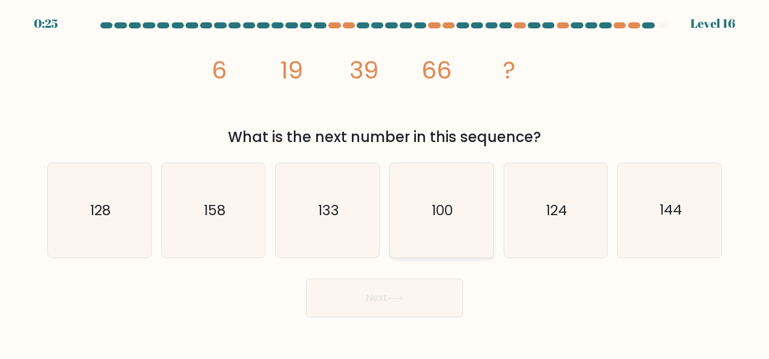
click at [439, 216] on text "100" at bounding box center [441, 210] width 21 height 19
click at [385, 182] on input "d. 100" at bounding box center [384, 180] width 1 height 3
radio input "true"
click at [378, 297] on button "Next" at bounding box center [384, 298] width 157 height 39
click at [372, 298] on button "Next" at bounding box center [384, 298] width 157 height 39
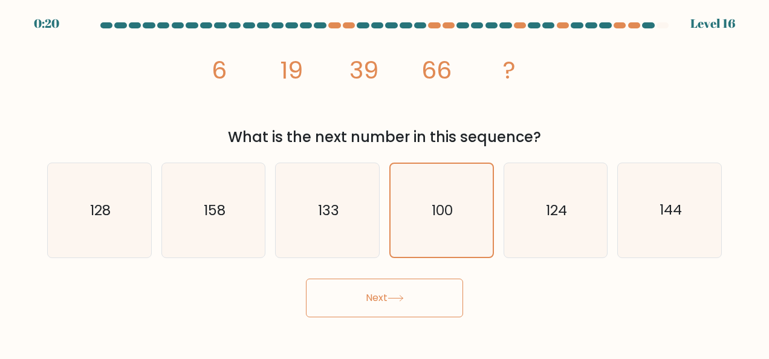
click at [373, 298] on button "Next" at bounding box center [384, 298] width 157 height 39
click at [374, 295] on button "Next" at bounding box center [384, 298] width 157 height 39
click at [449, 218] on text "100" at bounding box center [441, 210] width 21 height 19
click at [385, 182] on input "d. 100" at bounding box center [384, 180] width 1 height 3
click at [373, 296] on button "Next" at bounding box center [384, 298] width 157 height 39
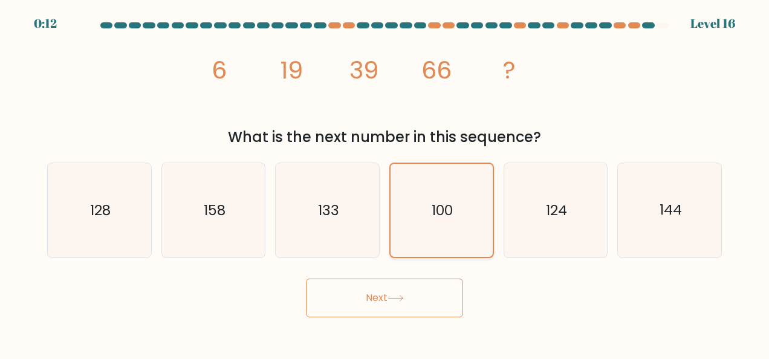
click at [458, 178] on icon "100" at bounding box center [441, 210] width 93 height 93
click at [385, 179] on input "d. 100" at bounding box center [384, 180] width 1 height 3
click at [442, 211] on text "100" at bounding box center [441, 210] width 21 height 19
click at [385, 182] on input "d. 100" at bounding box center [384, 180] width 1 height 3
click at [368, 296] on button "Next" at bounding box center [384, 298] width 157 height 39
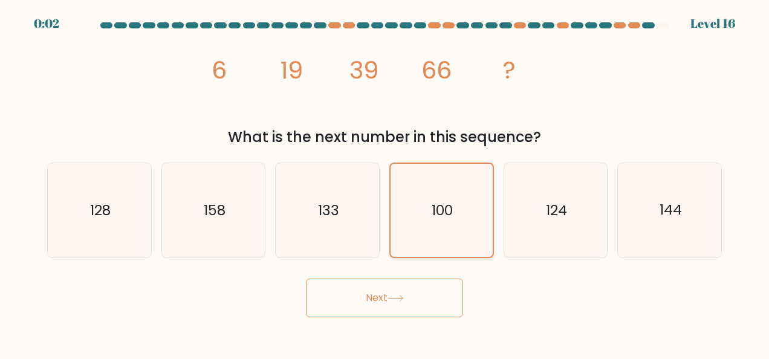
click at [447, 207] on text "100" at bounding box center [441, 210] width 21 height 19
click at [385, 182] on input "d. 100" at bounding box center [384, 180] width 1 height 3
click at [550, 214] on text "124" at bounding box center [556, 210] width 21 height 19
click at [385, 182] on input "e. 124" at bounding box center [384, 180] width 1 height 3
radio input "true"
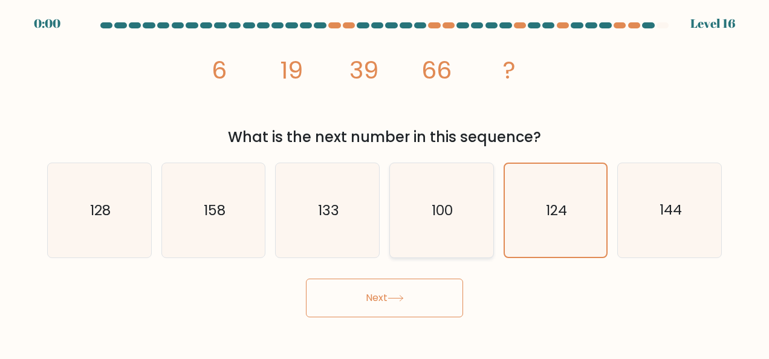
click at [417, 225] on icon "100" at bounding box center [441, 210] width 94 height 94
click at [385, 182] on input "d. 100" at bounding box center [384, 180] width 1 height 3
radio input "true"
